Goal: Task Accomplishment & Management: Use online tool/utility

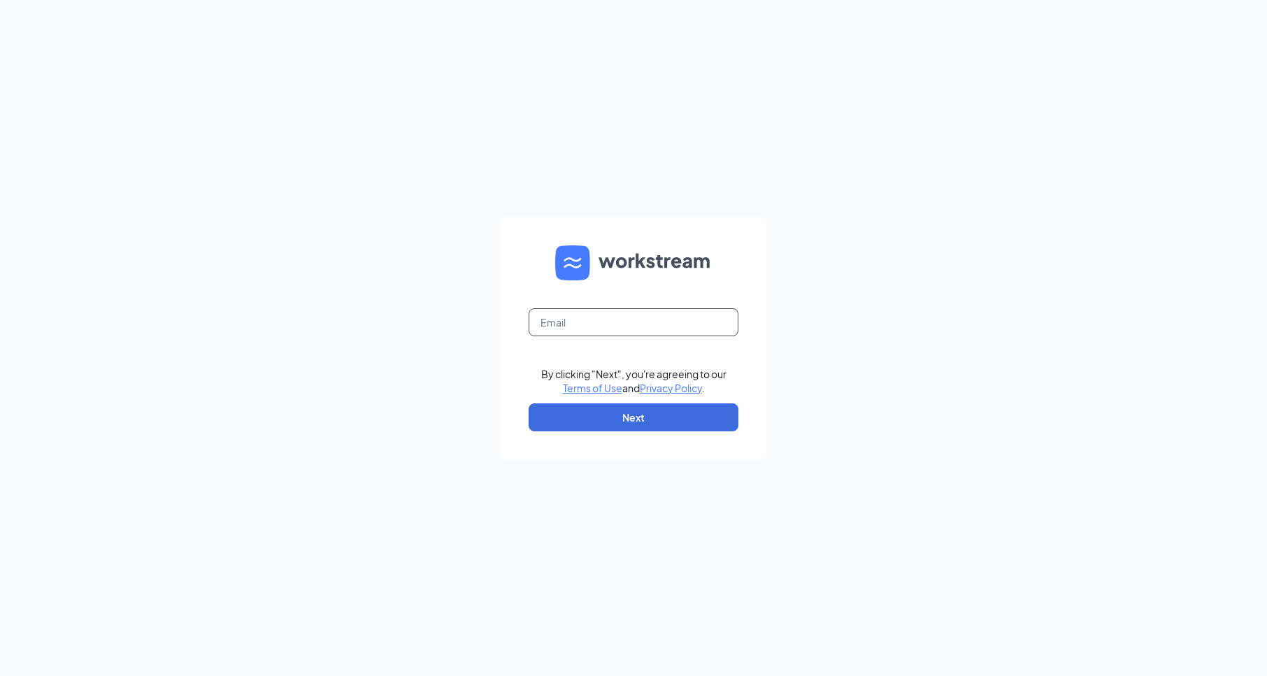
click at [643, 326] on input "text" at bounding box center [633, 322] width 210 height 28
type input "[EMAIL_ADDRESS][DOMAIN_NAME]"
click at [644, 409] on button "Next" at bounding box center [633, 417] width 210 height 28
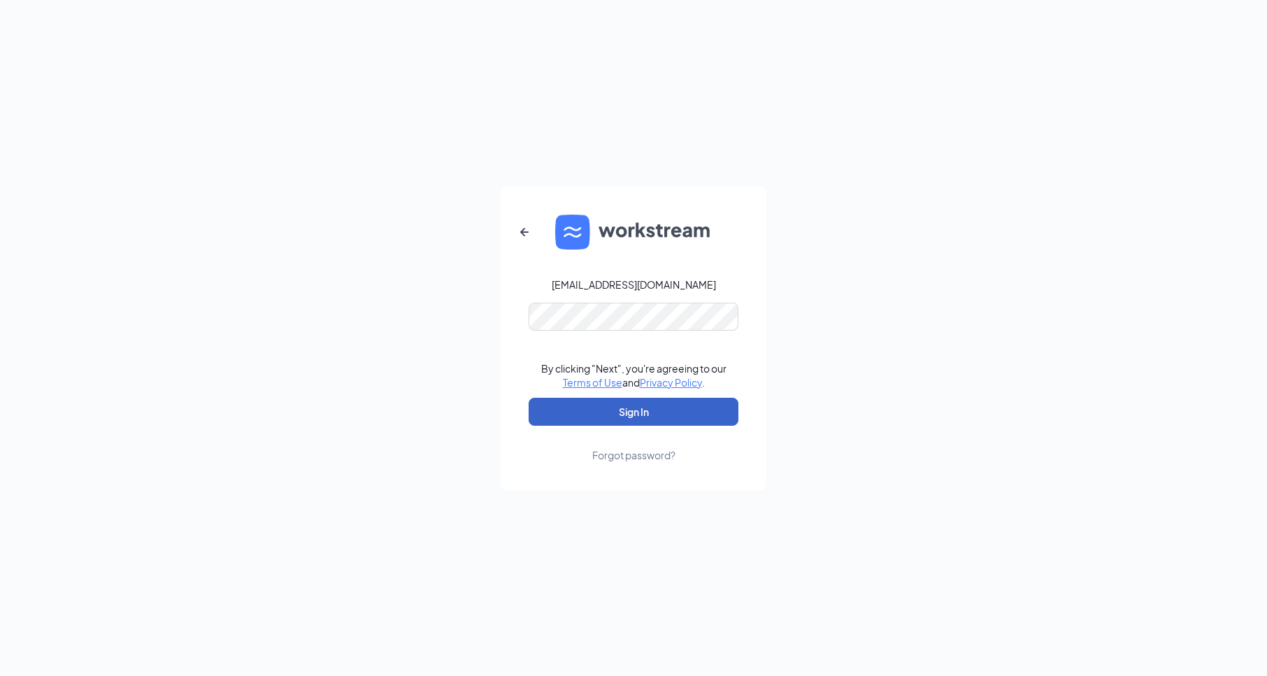
click at [642, 413] on button "Sign In" at bounding box center [633, 412] width 210 height 28
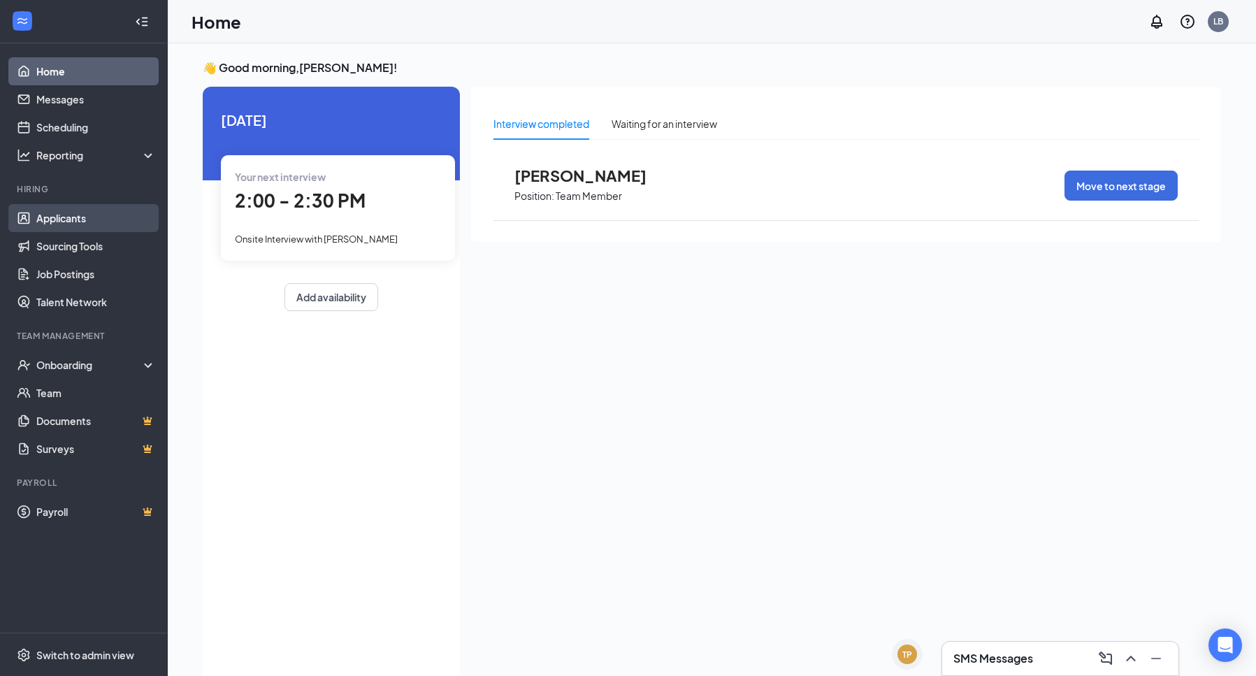
click at [64, 224] on link "Applicants" at bounding box center [96, 218] width 120 height 28
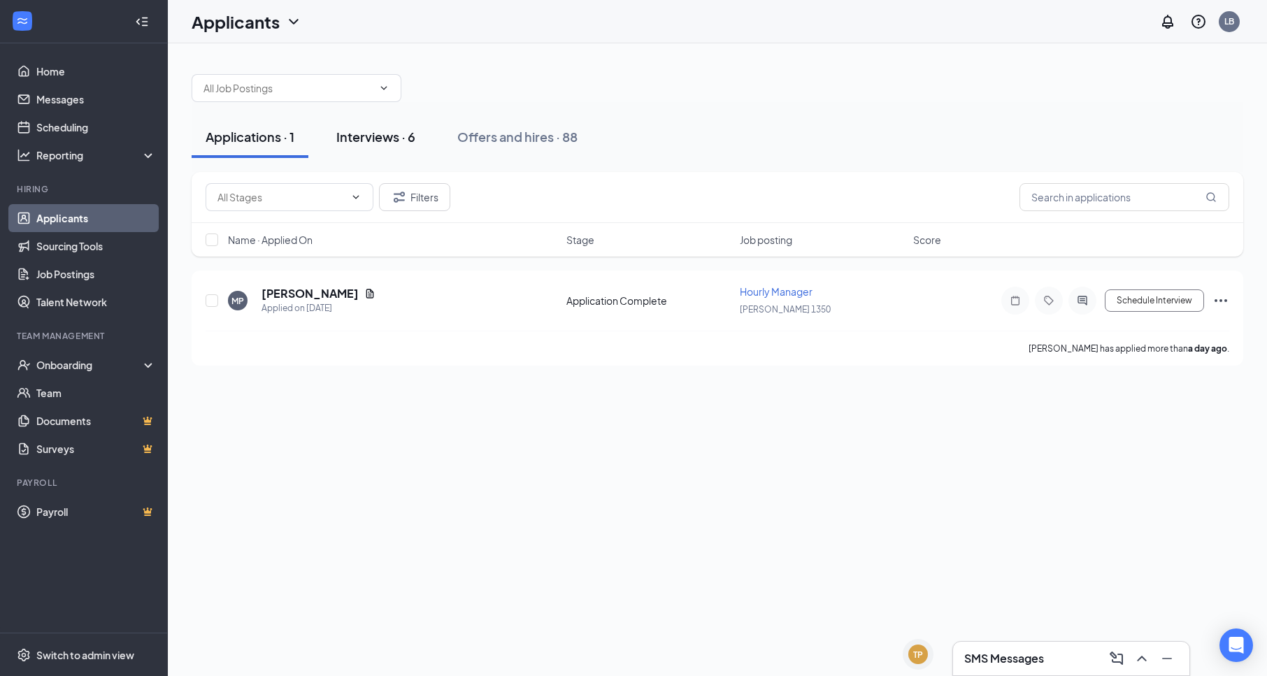
click at [377, 131] on div "Interviews · 6" at bounding box center [375, 136] width 79 height 17
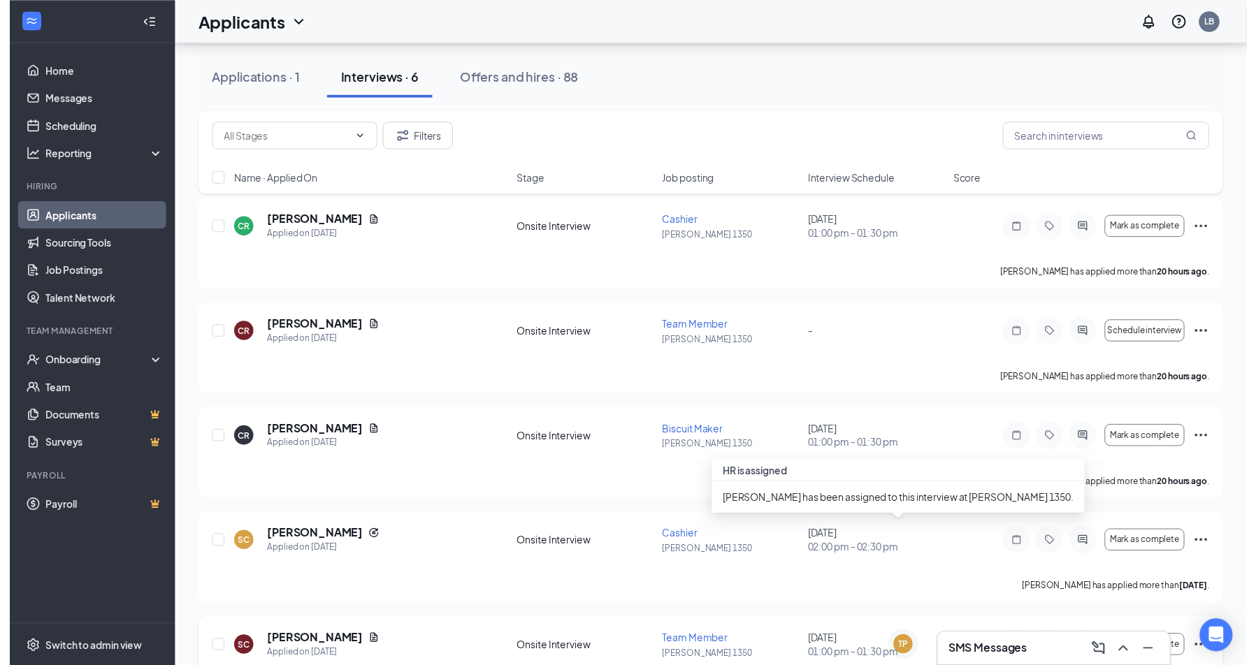
scroll to position [140, 0]
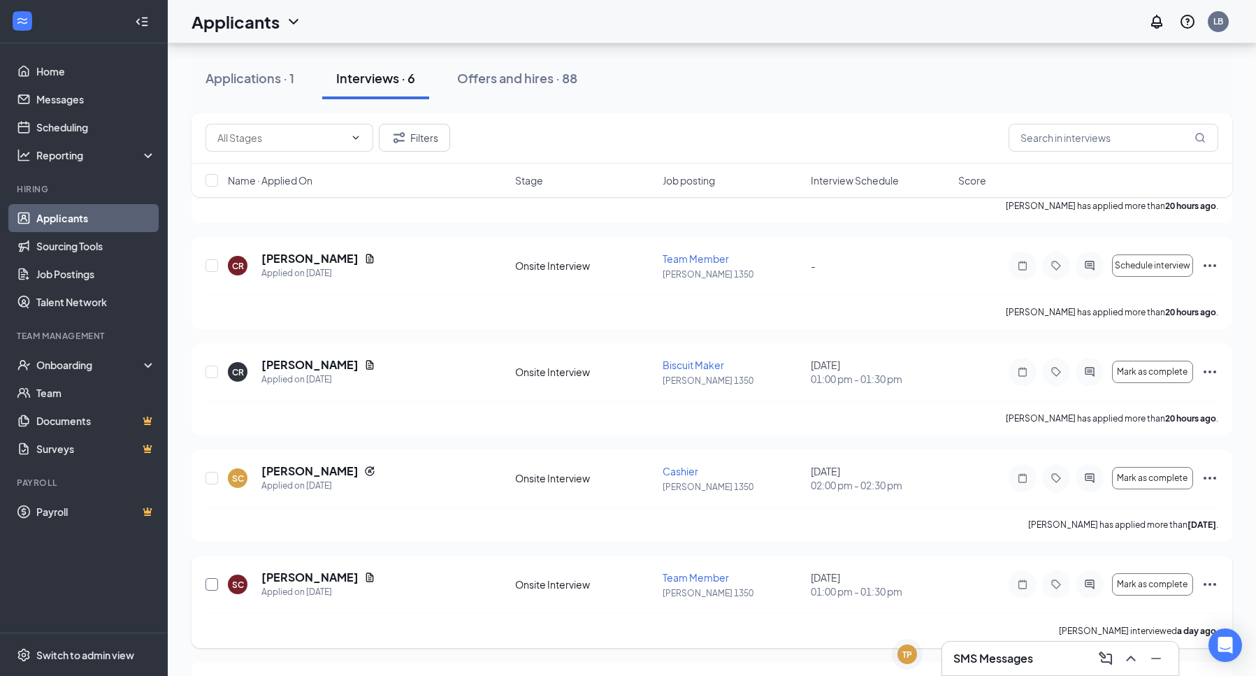
click at [209, 589] on input "checkbox" at bounding box center [212, 584] width 13 height 13
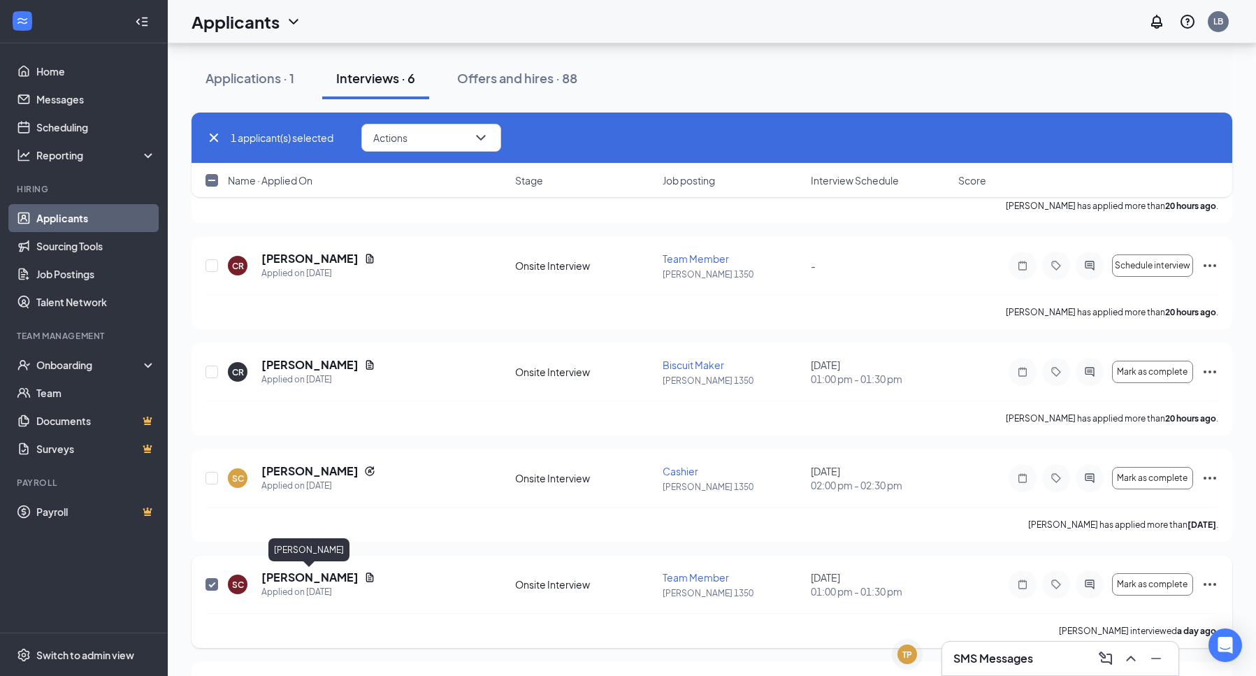
click at [297, 579] on h5 "[PERSON_NAME]" at bounding box center [309, 577] width 97 height 15
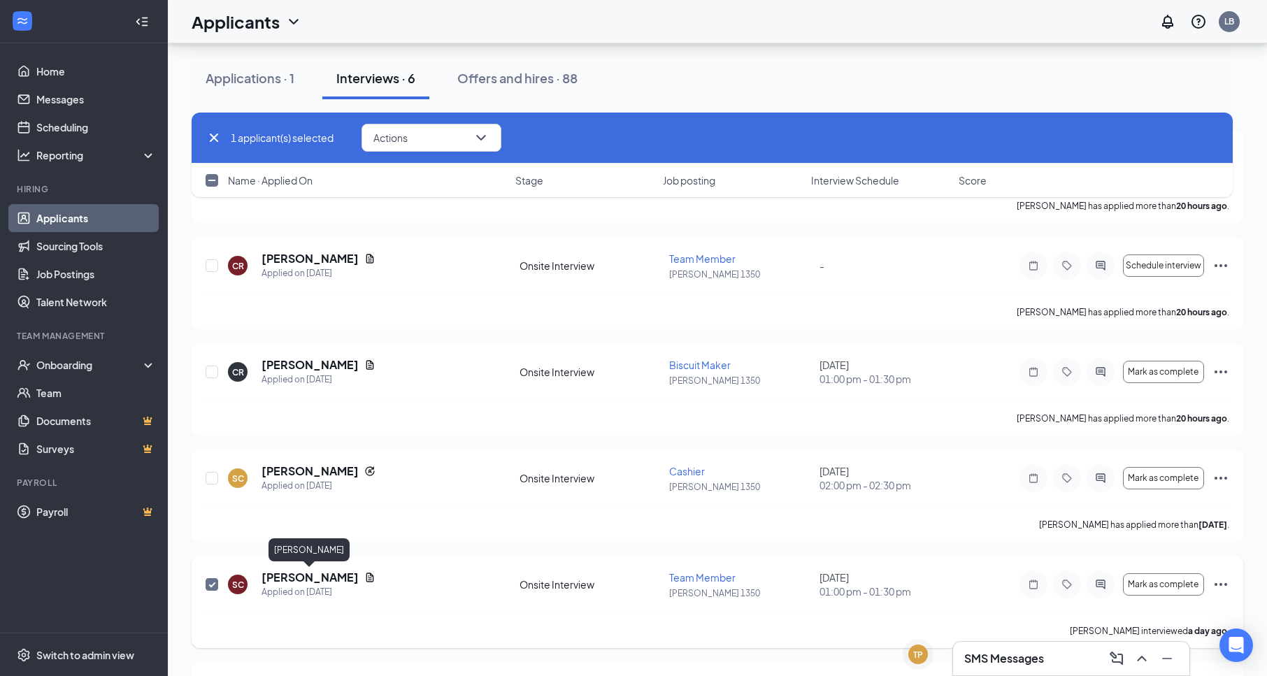
checkbox input "false"
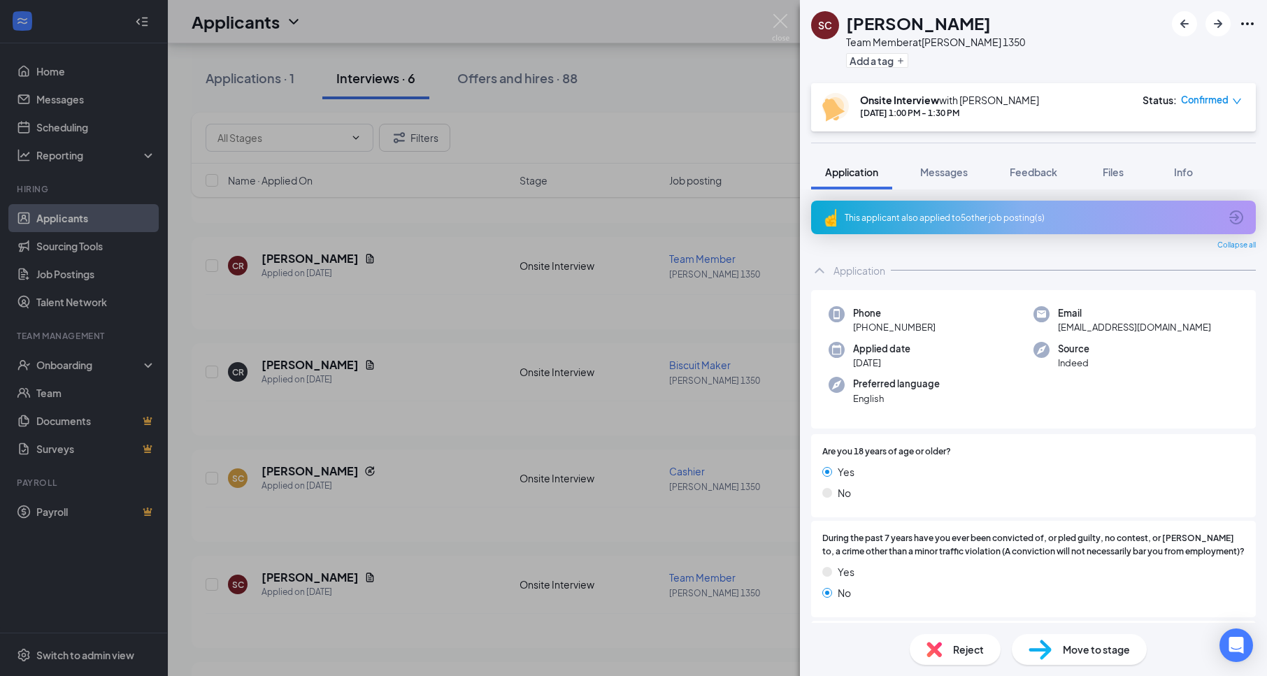
click at [928, 658] on div "Reject" at bounding box center [954, 649] width 91 height 31
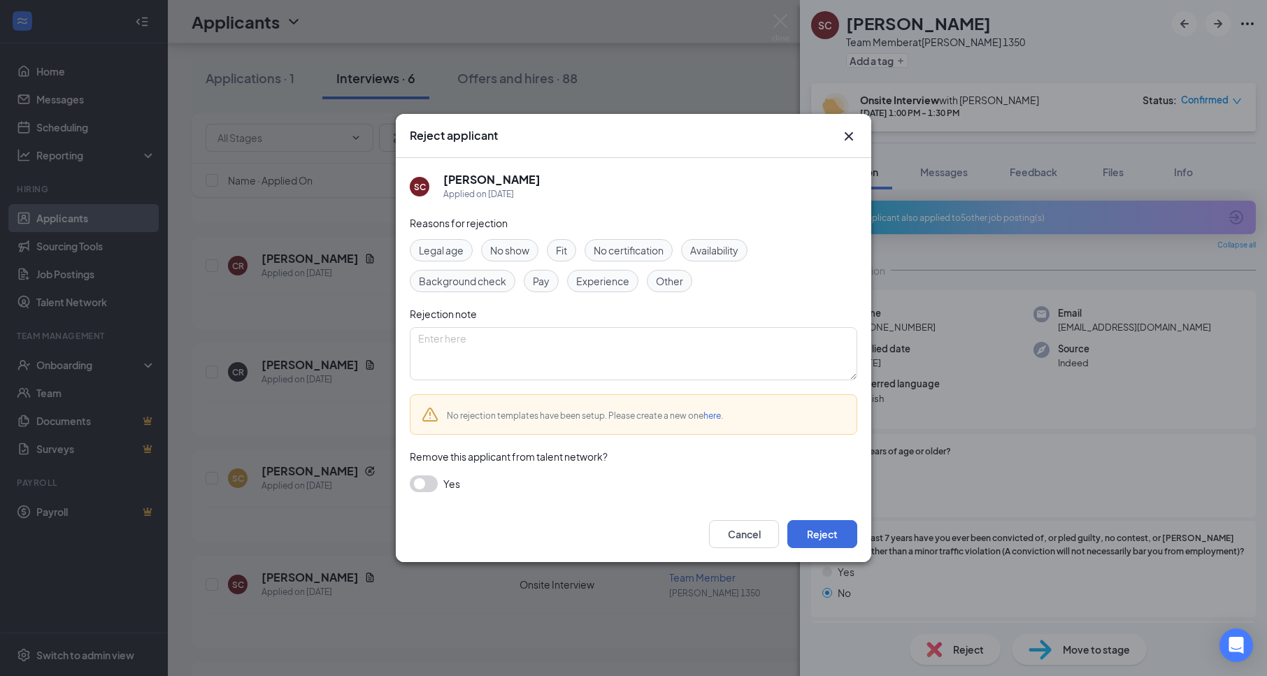
click at [520, 254] on span "No show" at bounding box center [509, 250] width 39 height 15
click at [833, 541] on button "Reject" at bounding box center [822, 534] width 70 height 28
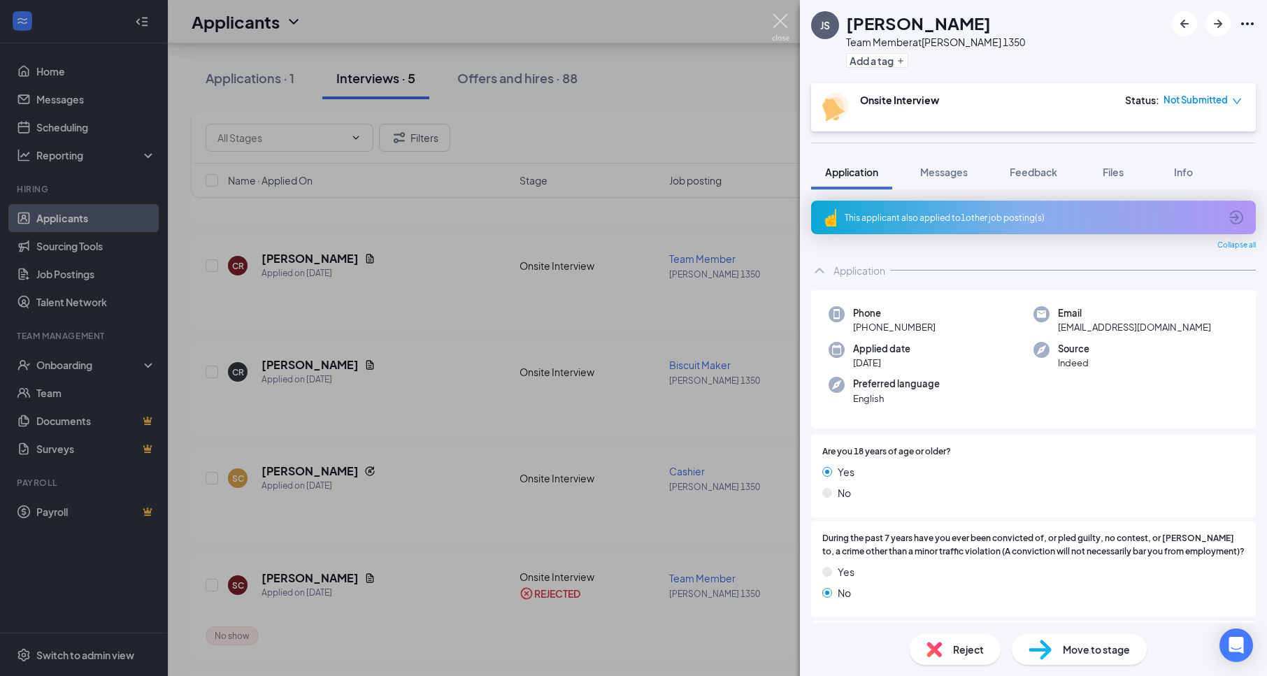
click at [786, 15] on img at bounding box center [780, 27] width 17 height 27
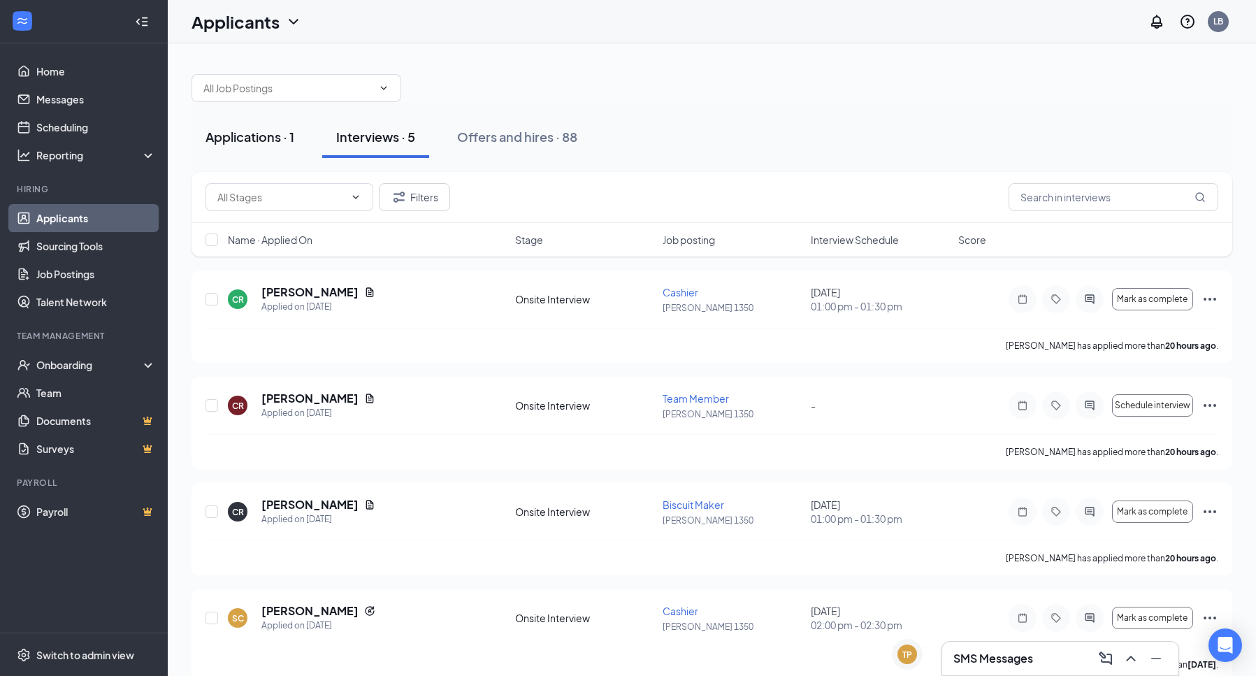
click at [248, 133] on div "Applications · 1" at bounding box center [250, 136] width 89 height 17
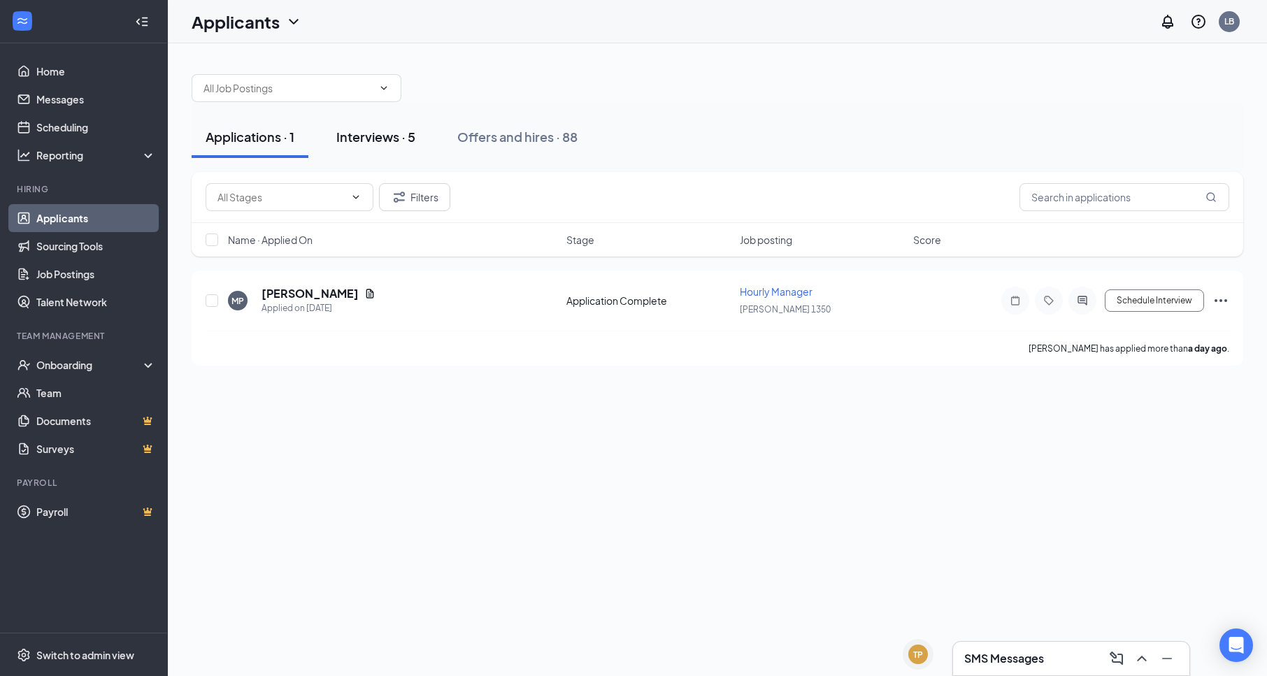
click at [377, 134] on div "Interviews · 5" at bounding box center [375, 136] width 79 height 17
